Goal: Information Seeking & Learning: Learn about a topic

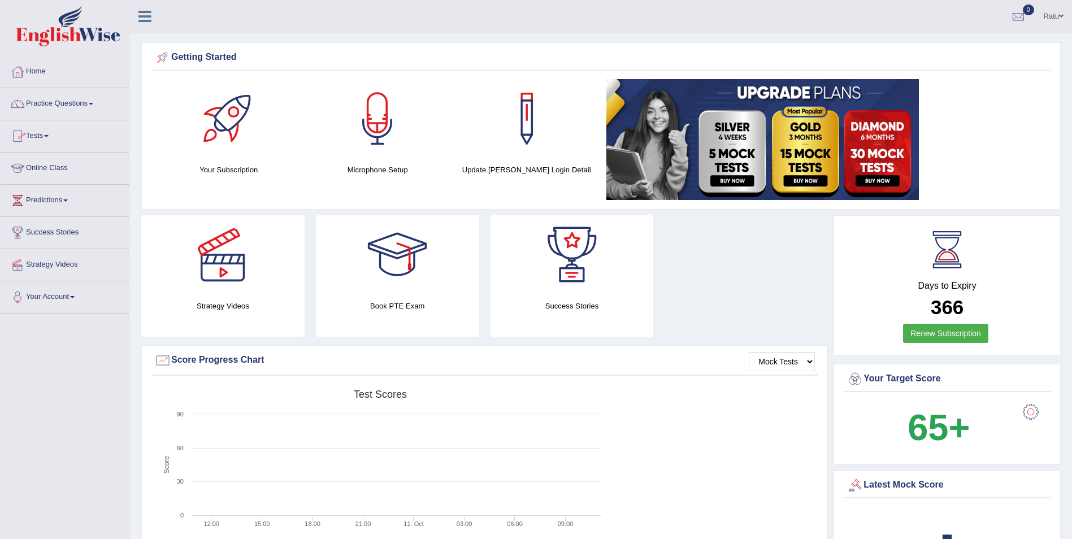
click at [107, 162] on link "Online Class" at bounding box center [65, 167] width 129 height 28
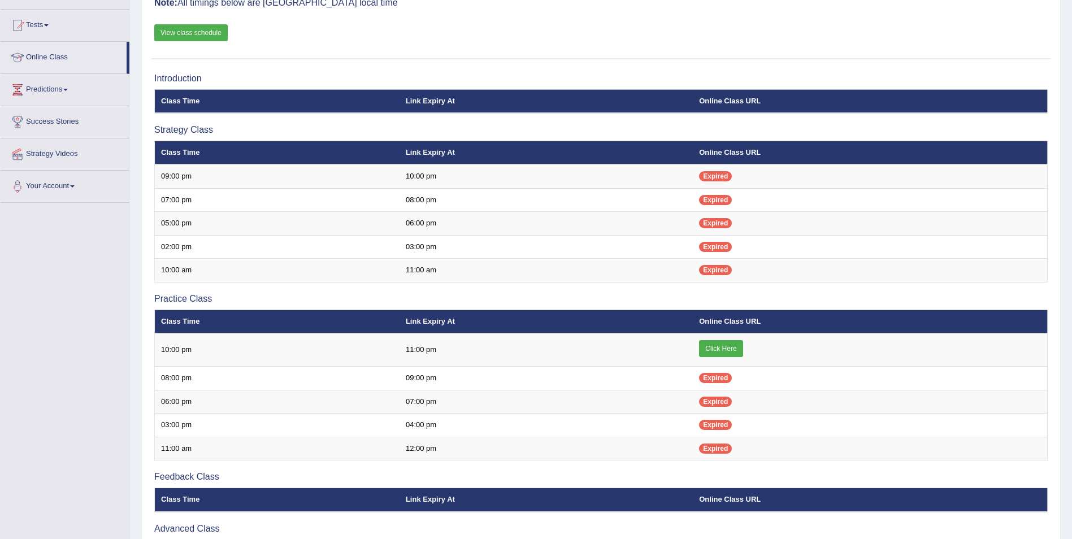
scroll to position [245, 0]
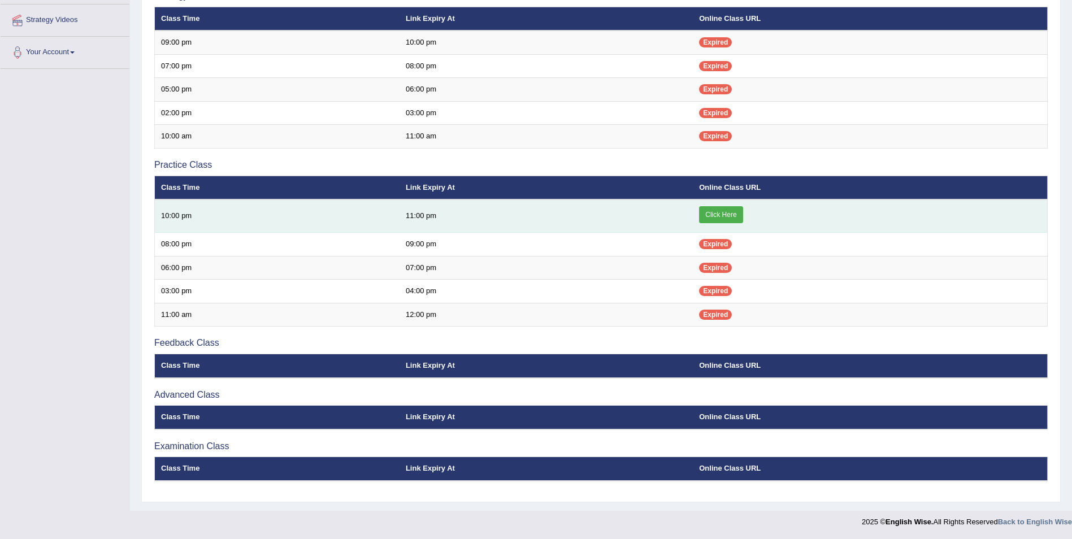
click at [727, 211] on link "Click Here" at bounding box center [721, 214] width 44 height 17
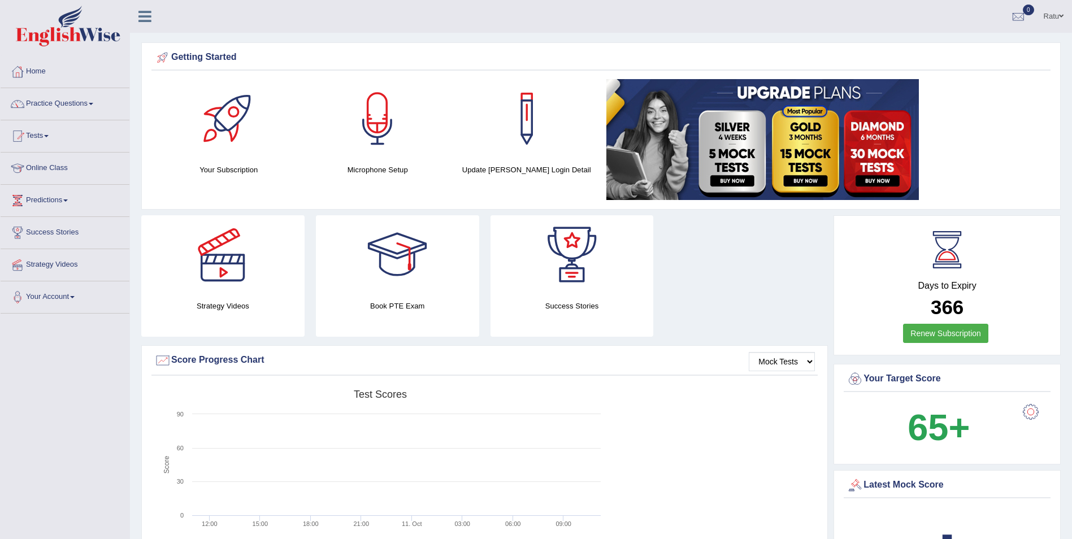
click at [540, 174] on h4 "Update Pearson Login Detail" at bounding box center [526, 170] width 137 height 12
click at [535, 163] on div "Update Pearson Login Detail" at bounding box center [526, 127] width 137 height 97
click at [527, 125] on div at bounding box center [526, 118] width 79 height 79
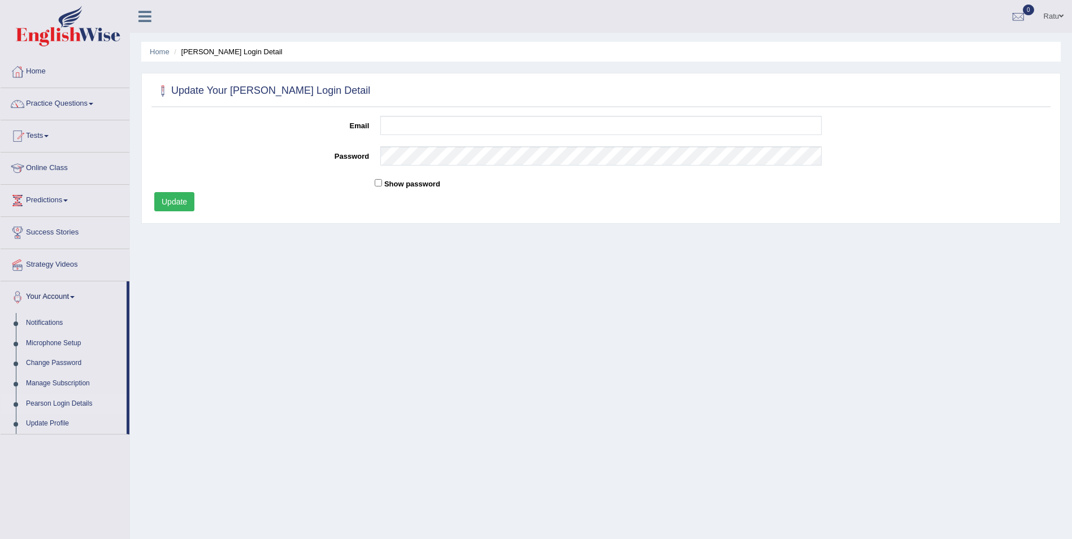
click at [103, 160] on link "Online Class" at bounding box center [65, 167] width 129 height 28
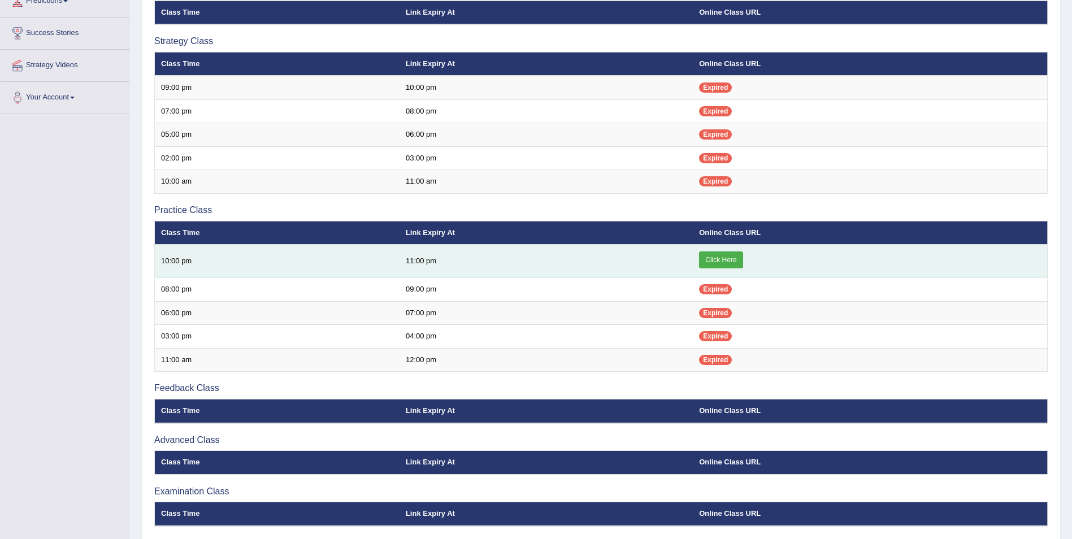
scroll to position [132, 0]
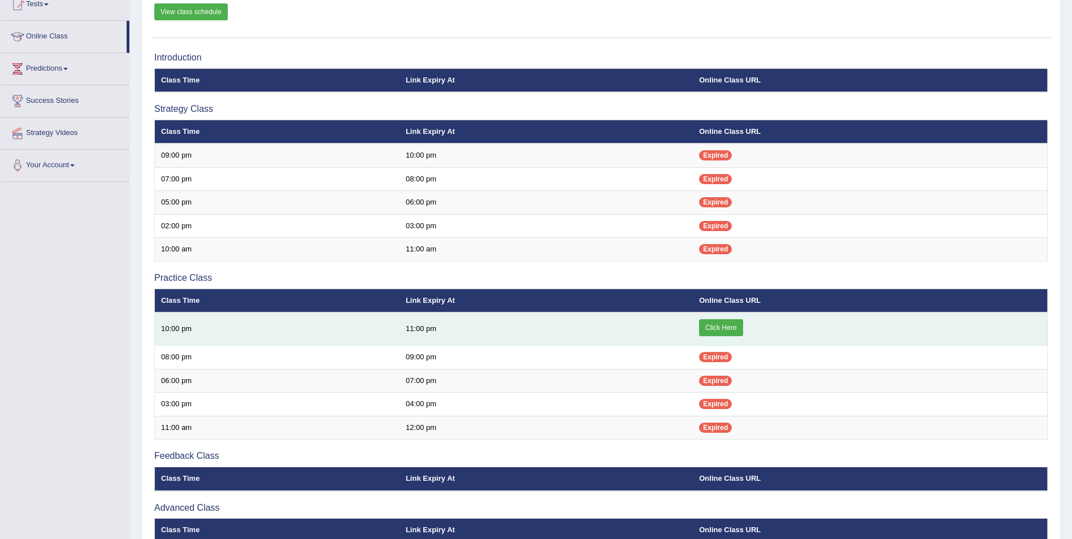
click at [711, 323] on link "Click Here" at bounding box center [721, 327] width 44 height 17
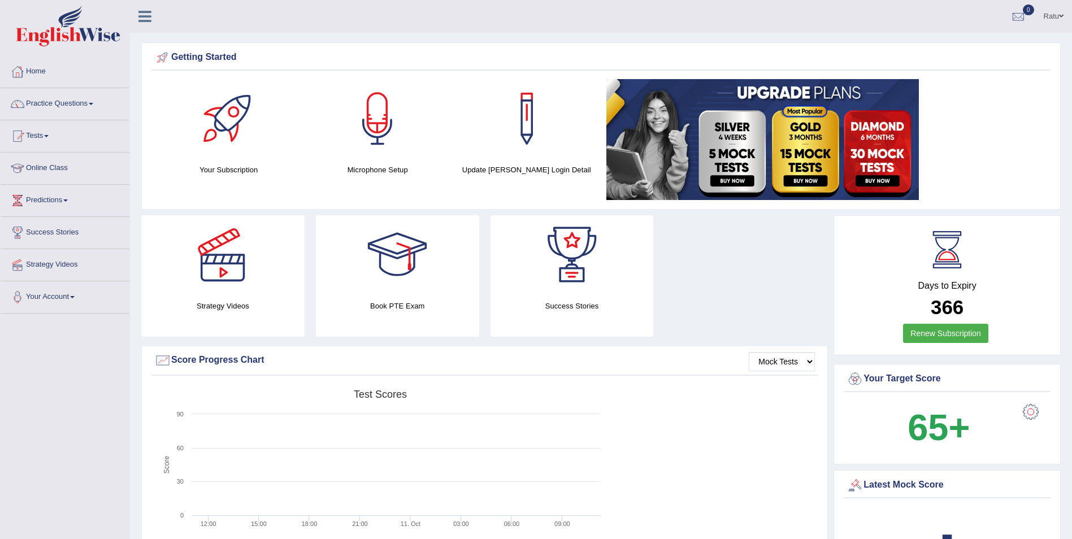
click at [100, 255] on link "Strategy Videos" at bounding box center [65, 263] width 129 height 28
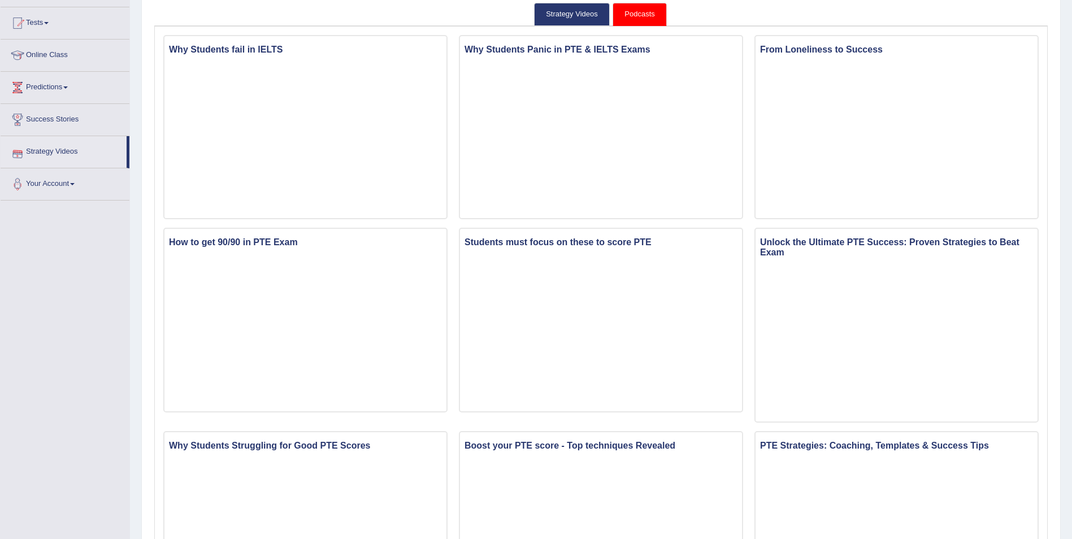
scroll to position [57, 0]
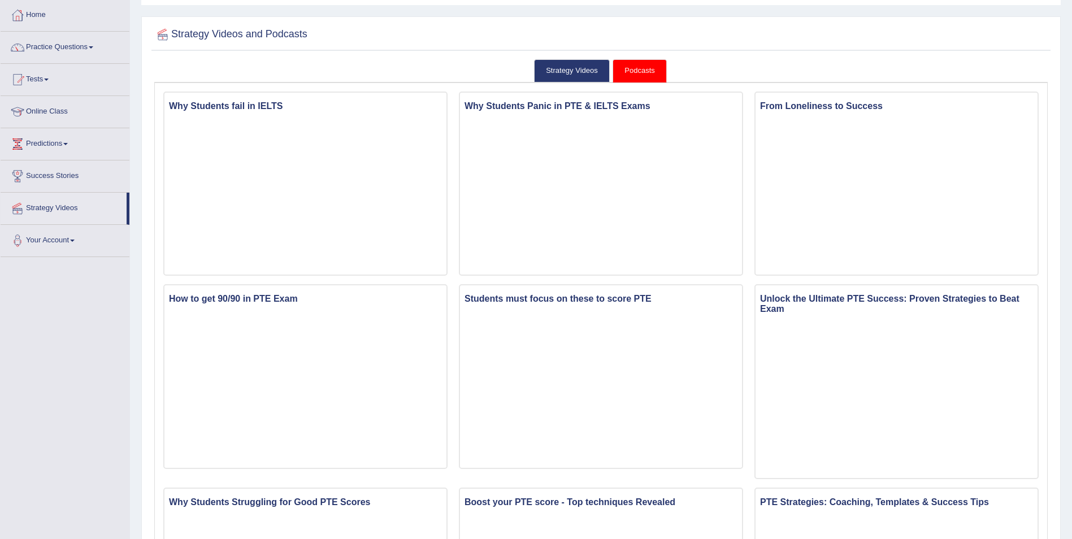
click at [626, 67] on link "Podcasts" at bounding box center [640, 70] width 54 height 23
click at [574, 68] on link "Strategy Videos" at bounding box center [572, 70] width 76 height 23
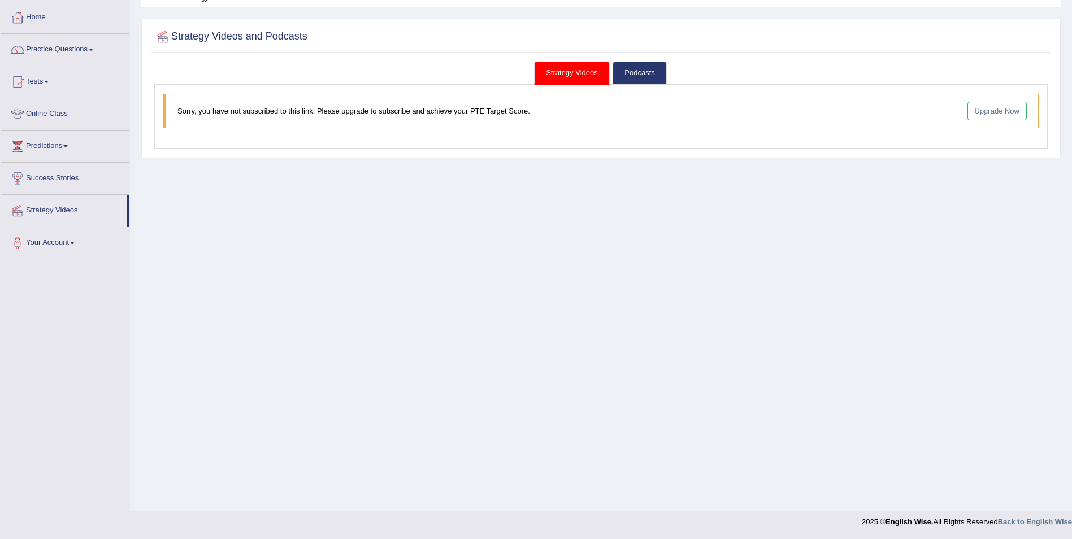
scroll to position [54, 0]
click at [642, 75] on link "Podcasts" at bounding box center [640, 73] width 54 height 23
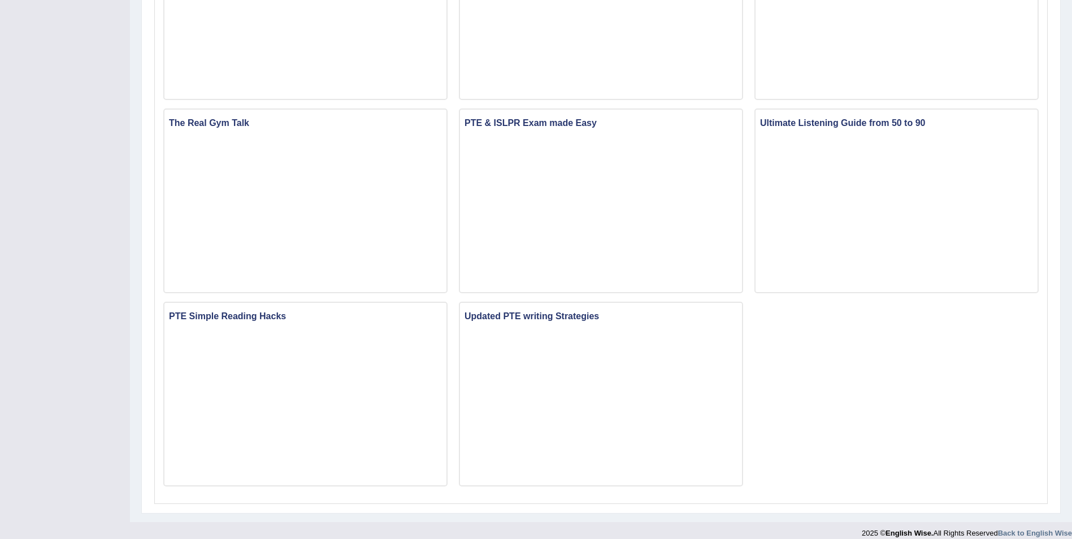
scroll to position [629, 0]
click at [822, 354] on div "Why Students fail in IELTS Why Students Panic in PTE & IELTS Exams From Lonelin…" at bounding box center [601, 6] width 887 height 975
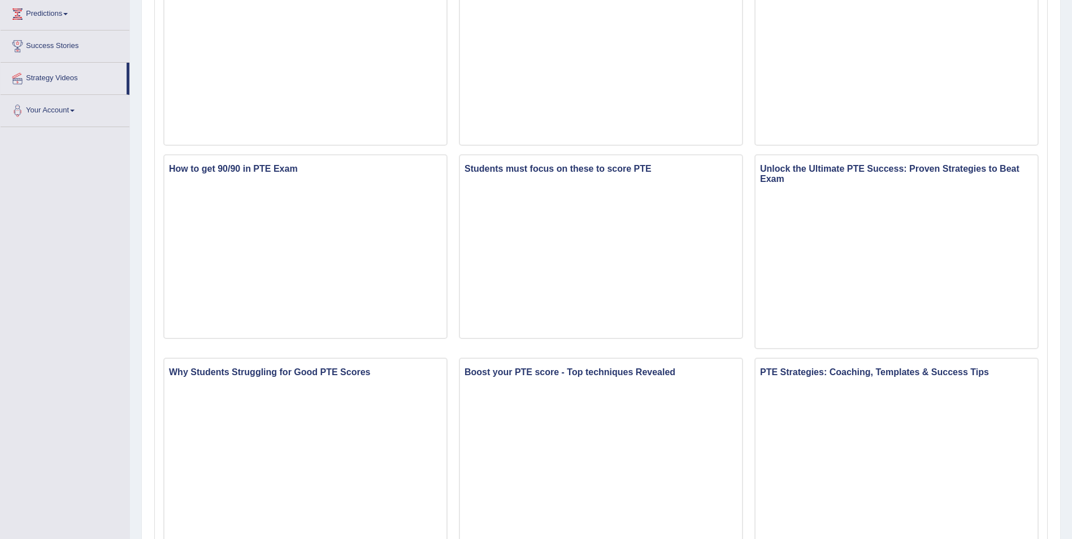
scroll to position [177, 0]
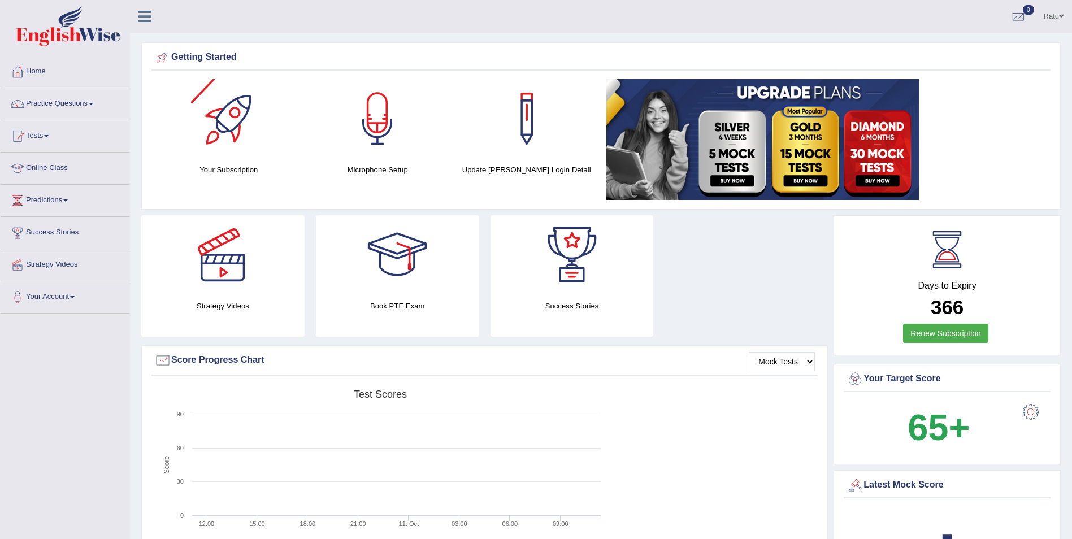
click at [227, 133] on div at bounding box center [228, 118] width 79 height 79
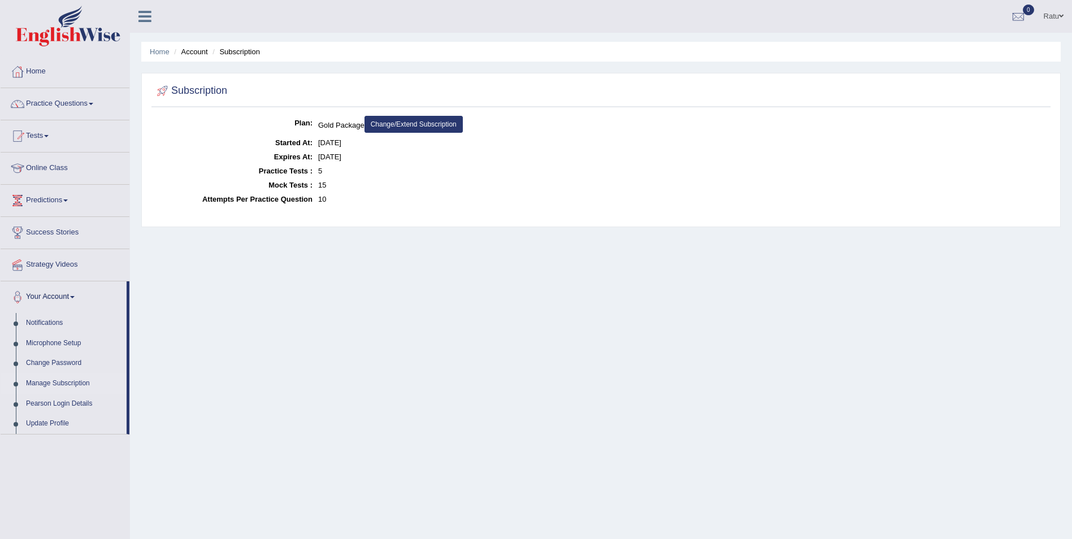
click at [168, 168] on dt "Practice Tests :" at bounding box center [233, 171] width 158 height 14
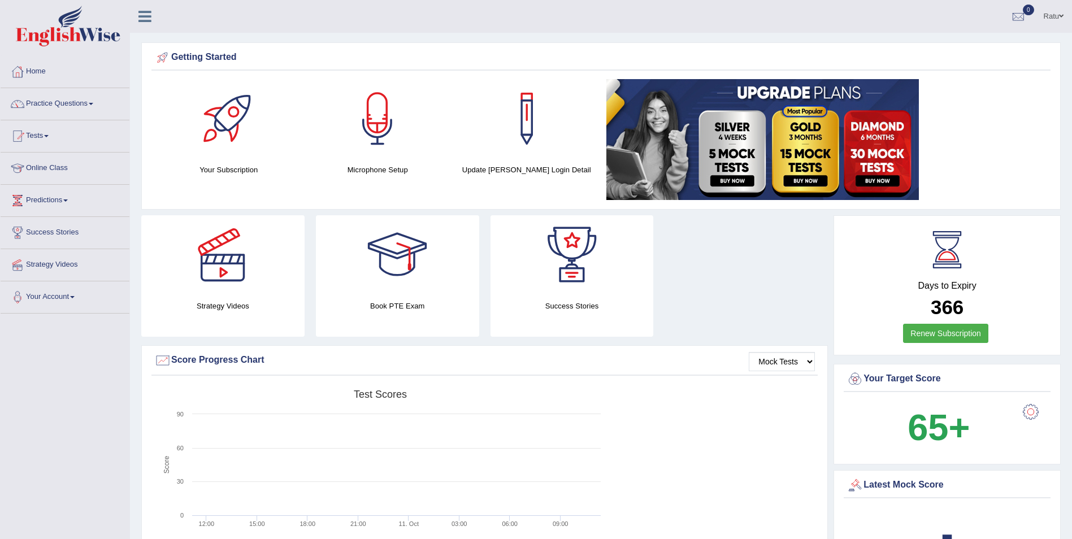
click at [363, 158] on div "Microphone Setup" at bounding box center [377, 127] width 137 height 97
click at [389, 133] on div at bounding box center [377, 118] width 79 height 79
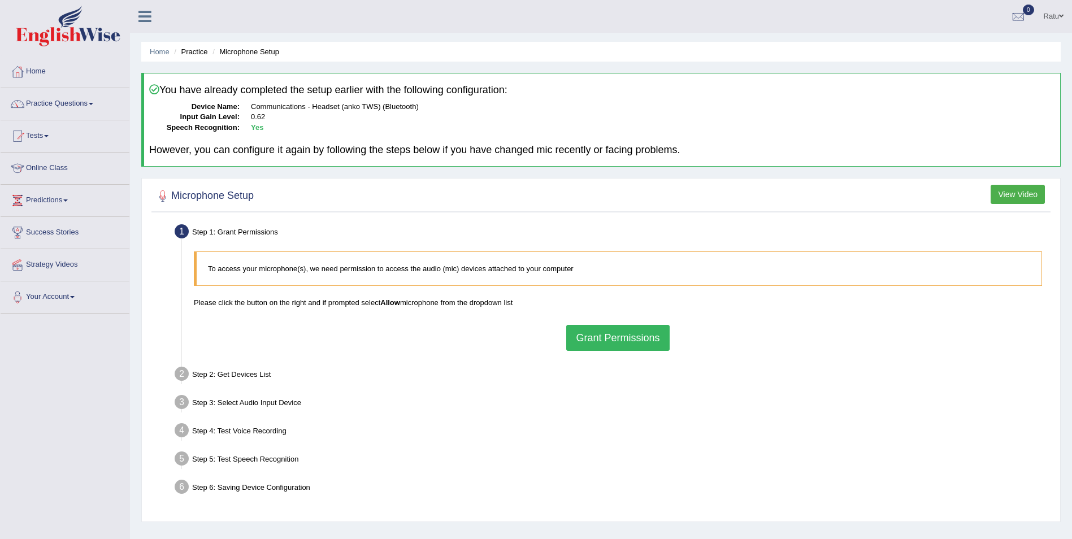
click at [80, 158] on link "Online Class" at bounding box center [65, 167] width 129 height 28
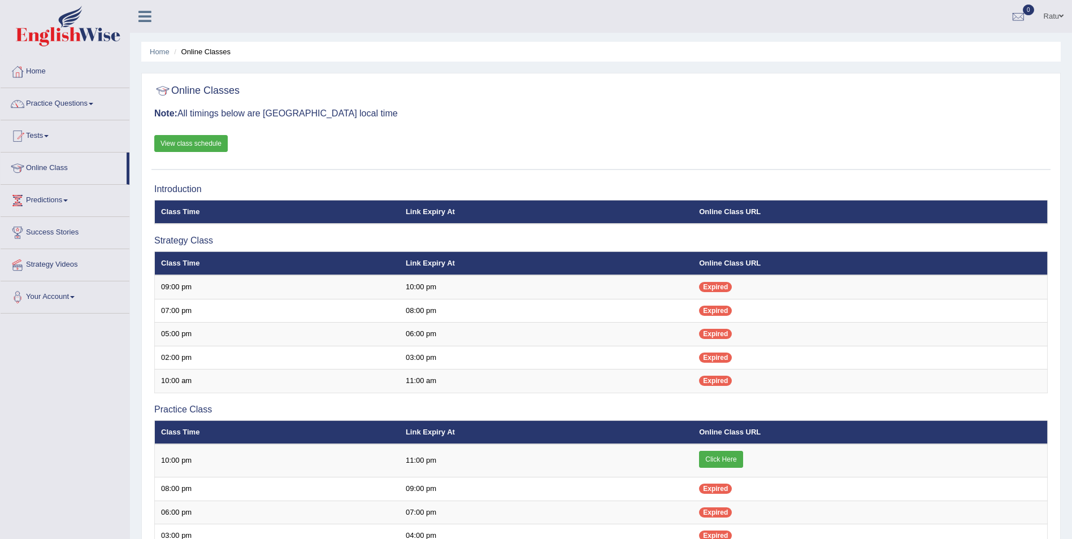
scroll to position [170, 0]
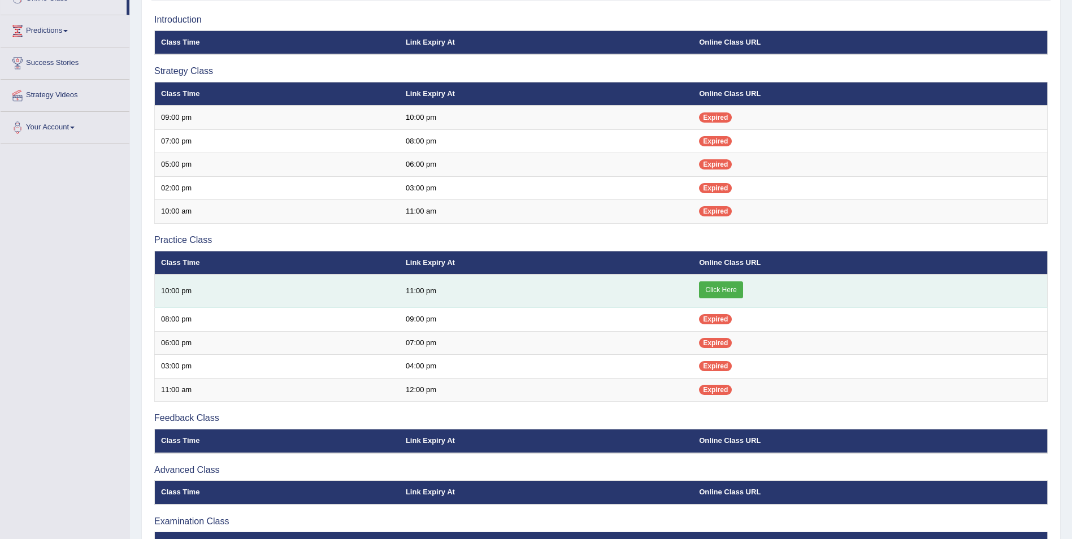
click at [700, 283] on td "Click Here" at bounding box center [870, 291] width 354 height 33
click at [717, 288] on link "Click Here" at bounding box center [721, 289] width 44 height 17
